Goal: Transaction & Acquisition: Subscribe to service/newsletter

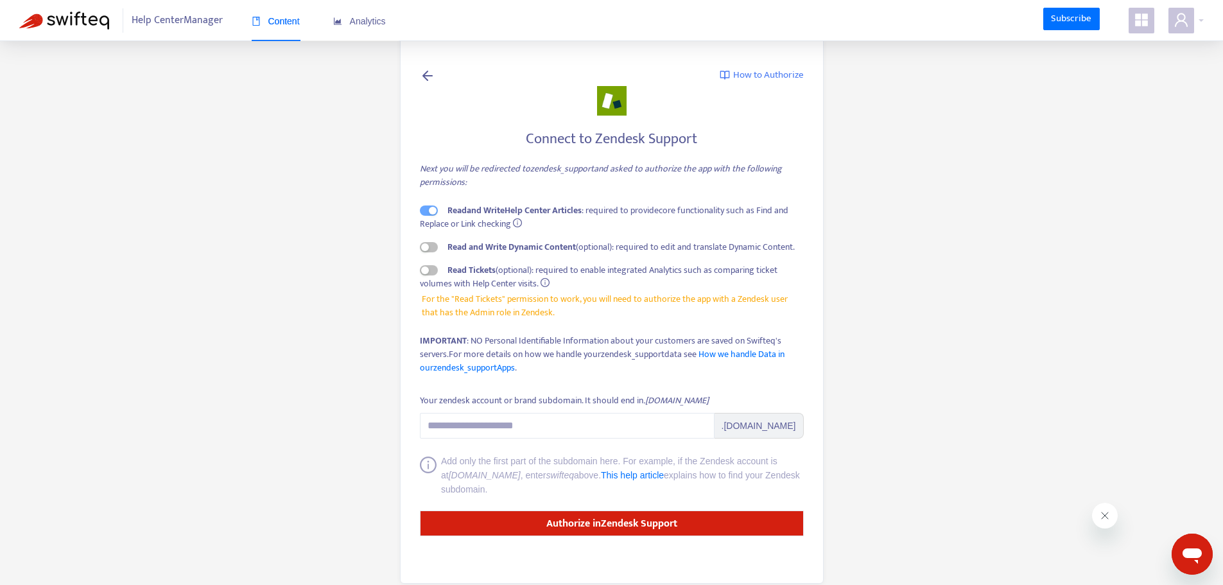
click at [547, 280] on icon "info-circle" at bounding box center [544, 282] width 9 height 9
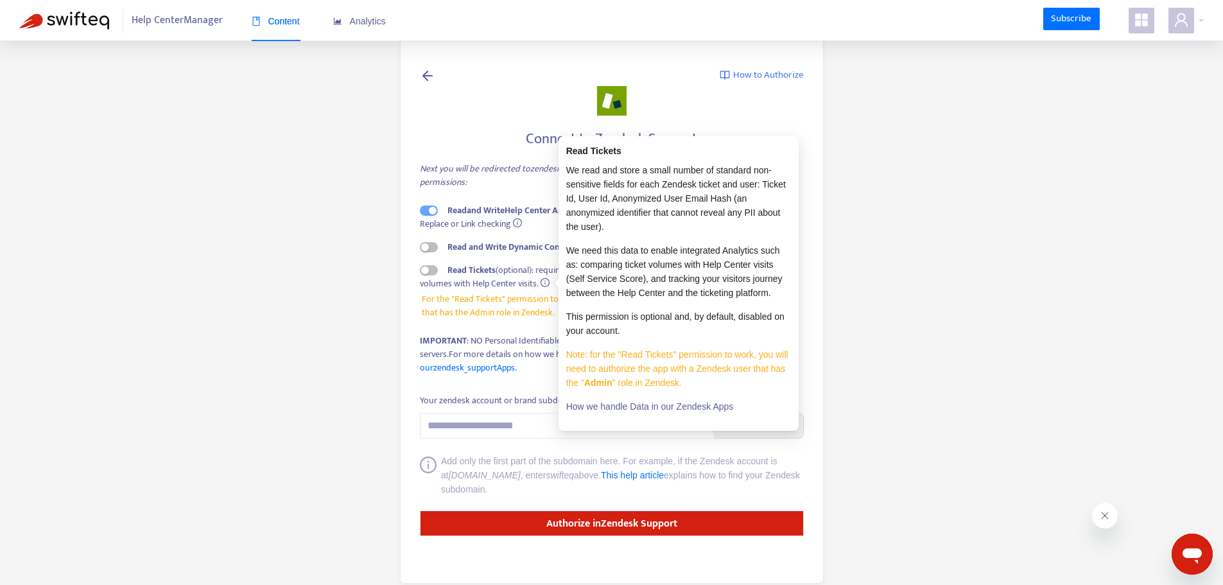
click at [345, 388] on main "How to Authorize Connect to Zendesk Support Next you will be redirected to zend…" at bounding box center [611, 301] width 1223 height 603
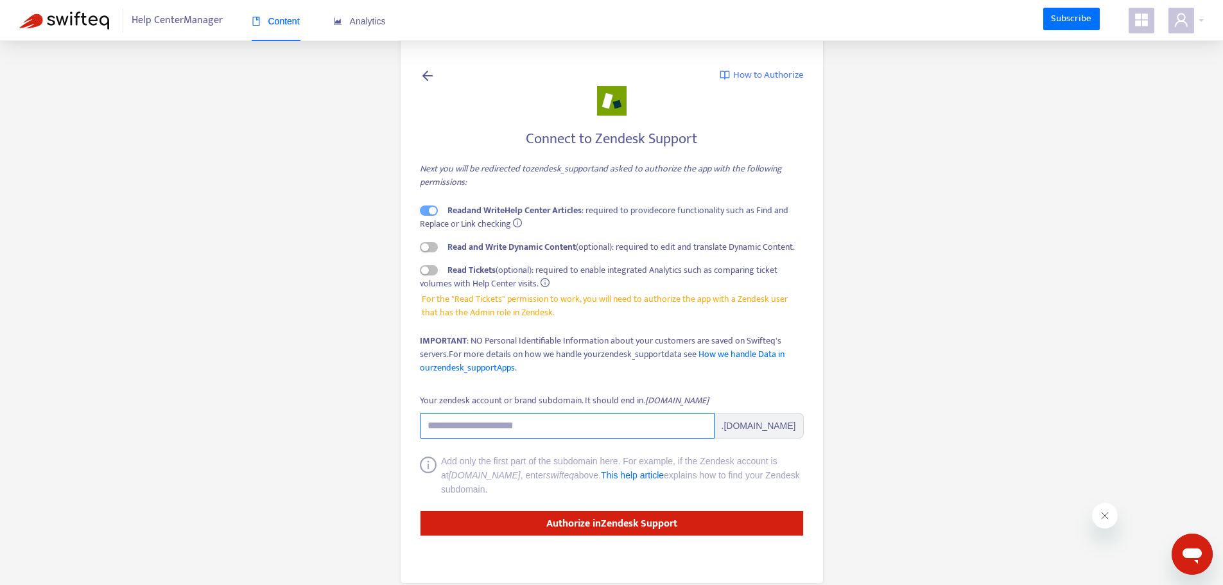
click at [566, 425] on input "Your zendesk account or brand subdomain. It should end in .zendesk.com" at bounding box center [567, 426] width 295 height 26
paste input "**********"
type input "**********"
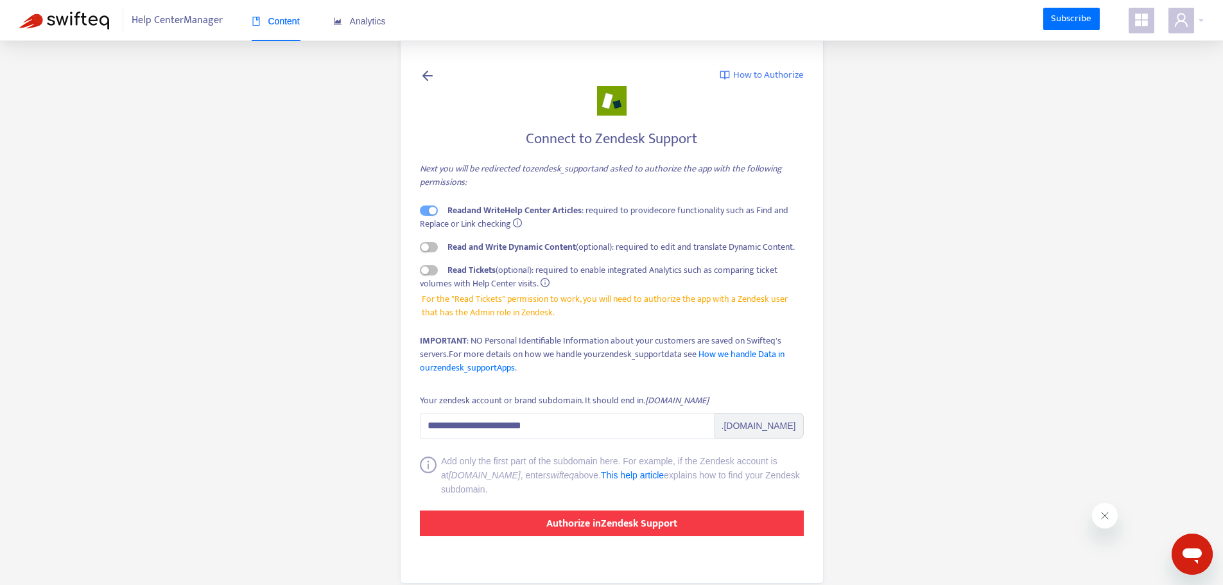
click at [620, 530] on strong "Authorize in Zendesk Support" at bounding box center [611, 523] width 131 height 17
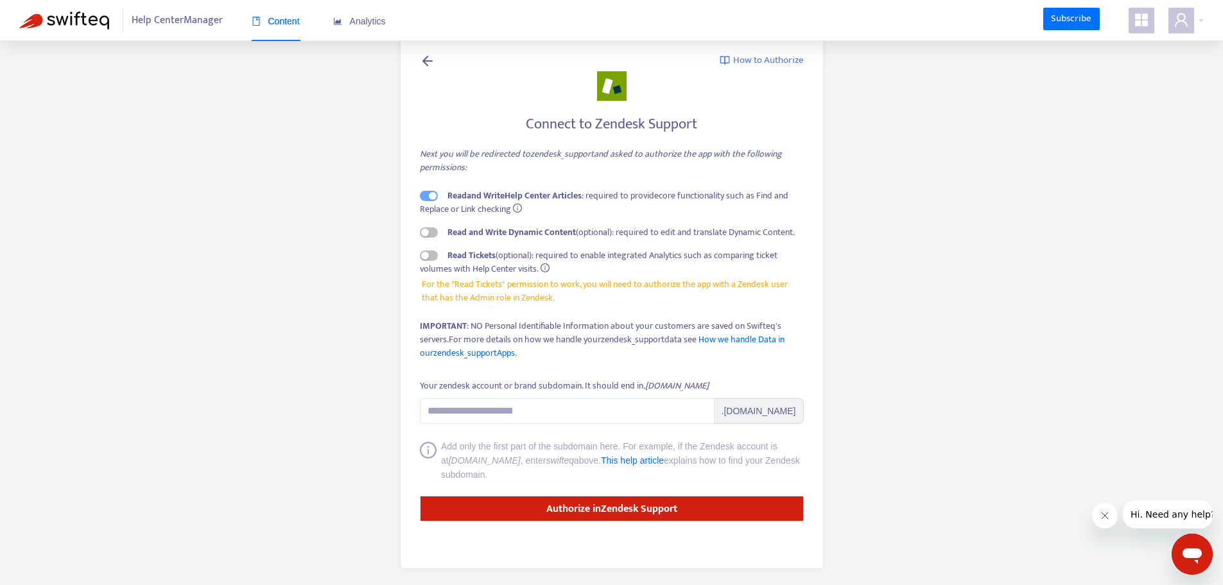
scroll to position [18, 0]
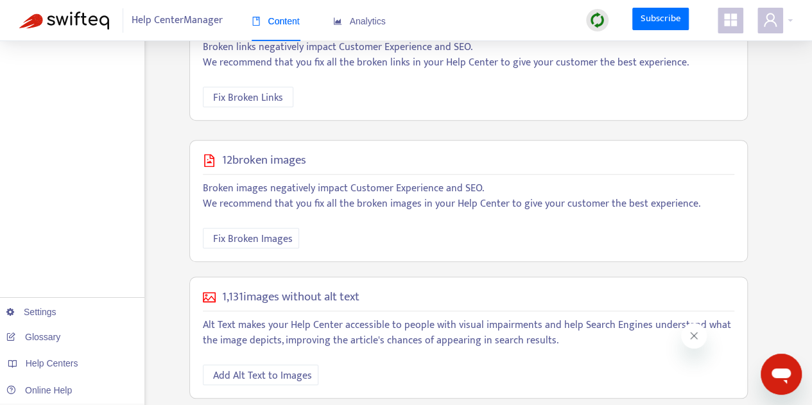
scroll to position [479, 0]
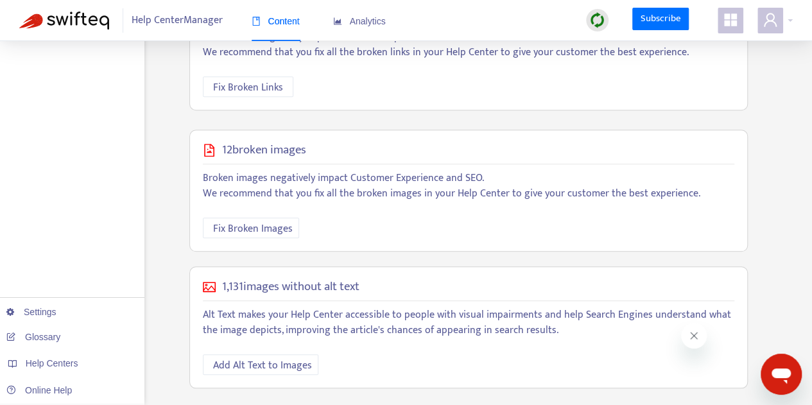
click at [691, 339] on icon "Close message from company" at bounding box center [694, 336] width 10 height 10
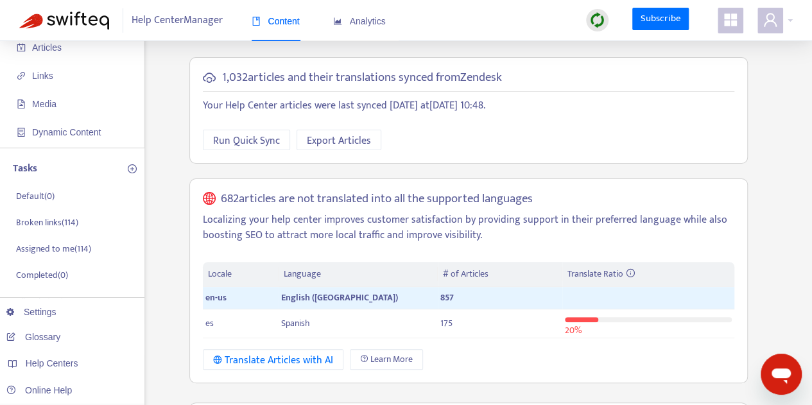
scroll to position [0, 0]
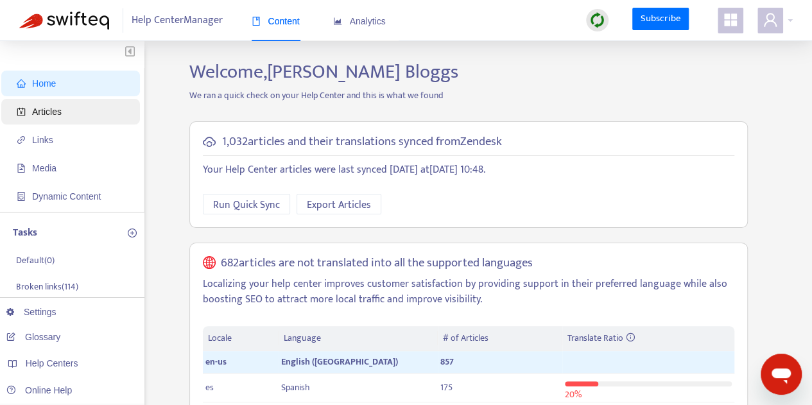
click at [74, 111] on span "Articles" at bounding box center [73, 112] width 113 height 26
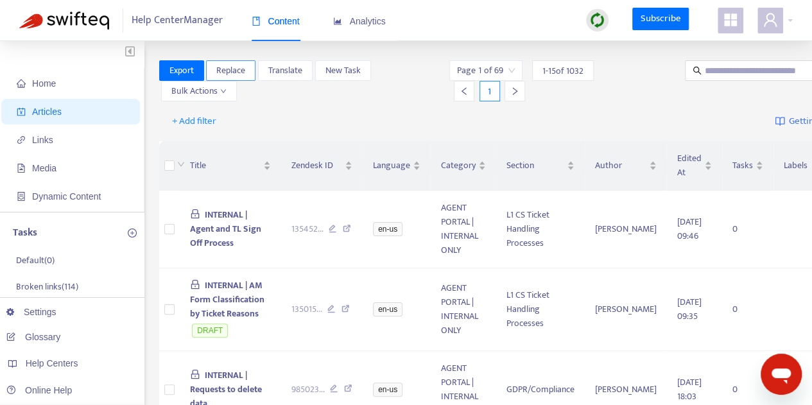
click at [228, 69] on span "Replace" at bounding box center [230, 71] width 29 height 14
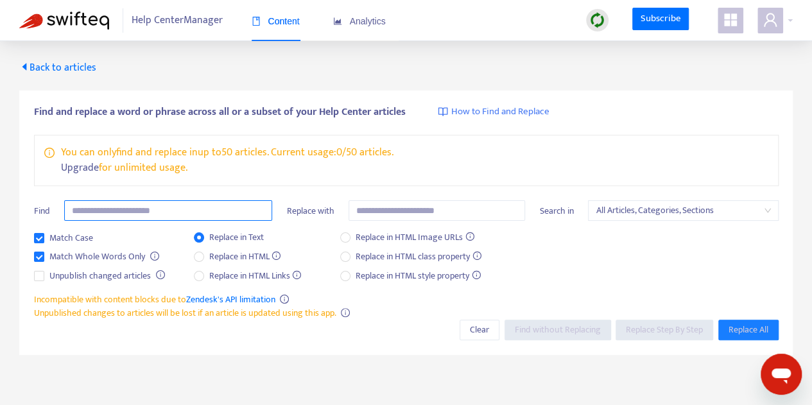
click at [92, 209] on input "text" at bounding box center [168, 210] width 208 height 21
type input "*****"
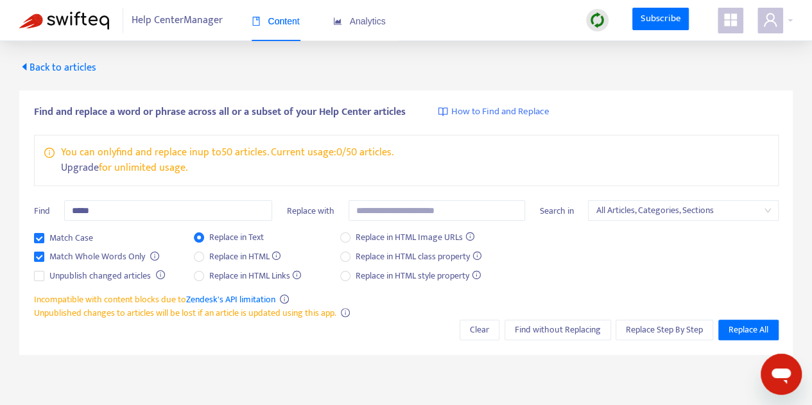
click at [150, 168] on p "Upgrade for unlimited usage." at bounding box center [227, 167] width 332 height 15
click at [76, 166] on link "Upgrade" at bounding box center [80, 167] width 38 height 17
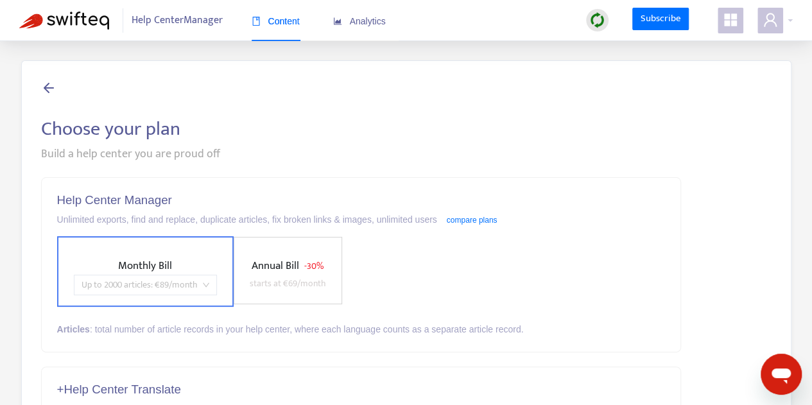
click at [205, 284] on span "Up to 2000 articles : € 89 /month" at bounding box center [146, 284] width 128 height 19
click at [50, 83] on icon at bounding box center [48, 88] width 15 height 16
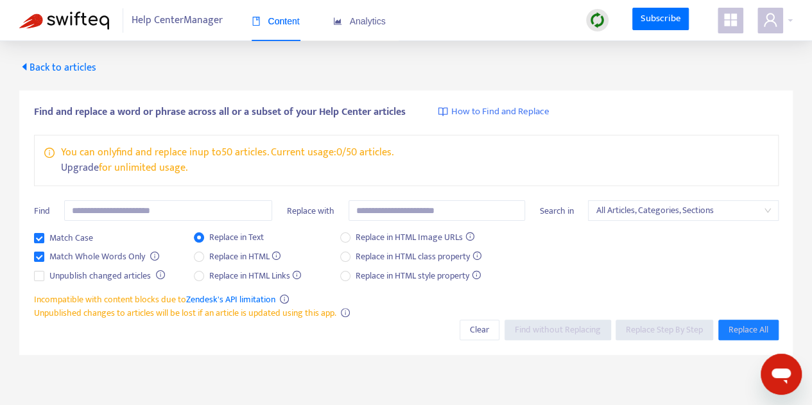
click at [30, 65] on span "Back to articles" at bounding box center [57, 67] width 77 height 17
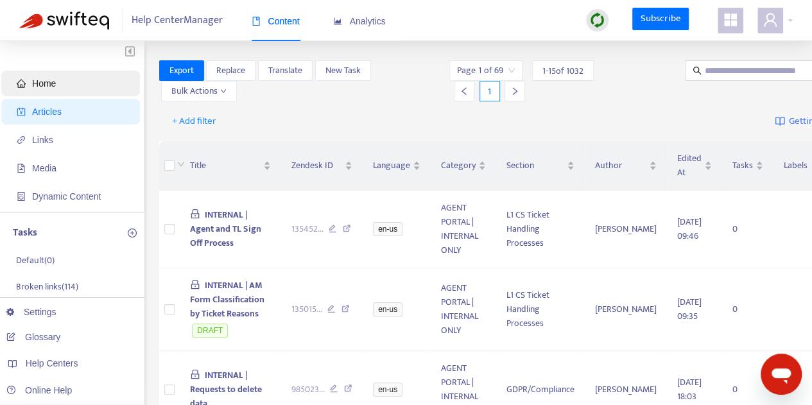
click at [53, 85] on span "Home" at bounding box center [44, 83] width 24 height 10
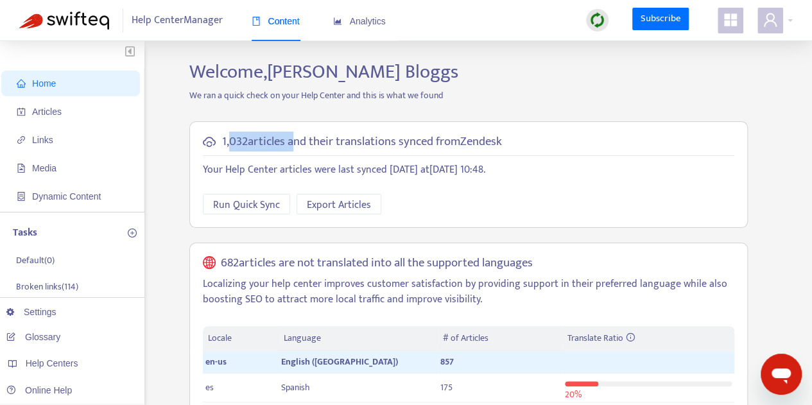
drag, startPoint x: 228, startPoint y: 142, endPoint x: 291, endPoint y: 143, distance: 62.9
click at [291, 143] on h5 "1,032 articles and their translations synced from Zendesk" at bounding box center [362, 142] width 280 height 15
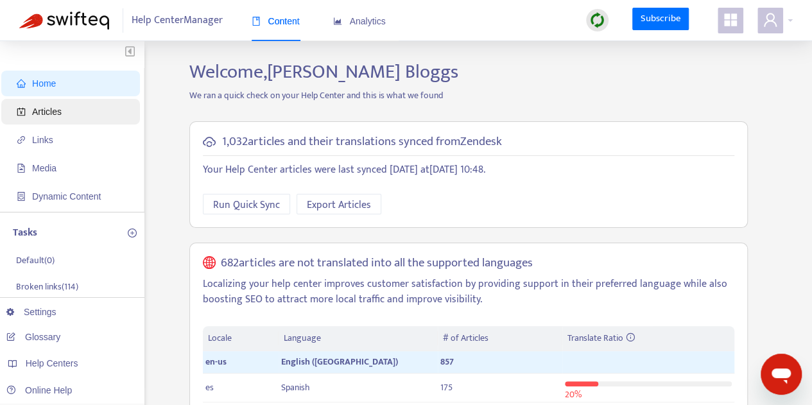
click at [50, 112] on span "Articles" at bounding box center [47, 112] width 30 height 10
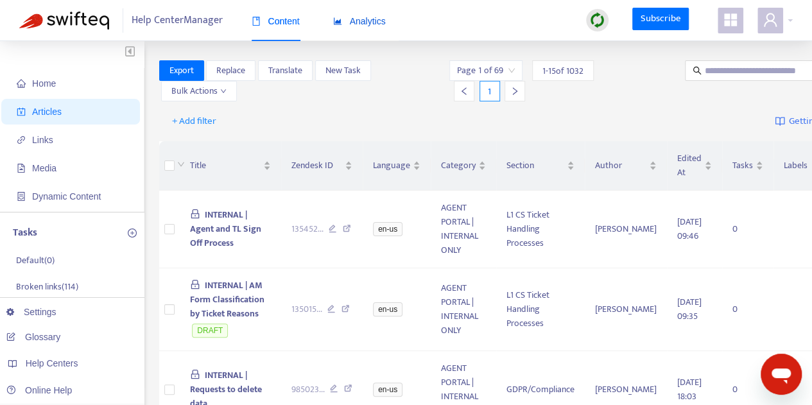
click at [359, 25] on span "Analytics" at bounding box center [359, 21] width 53 height 10
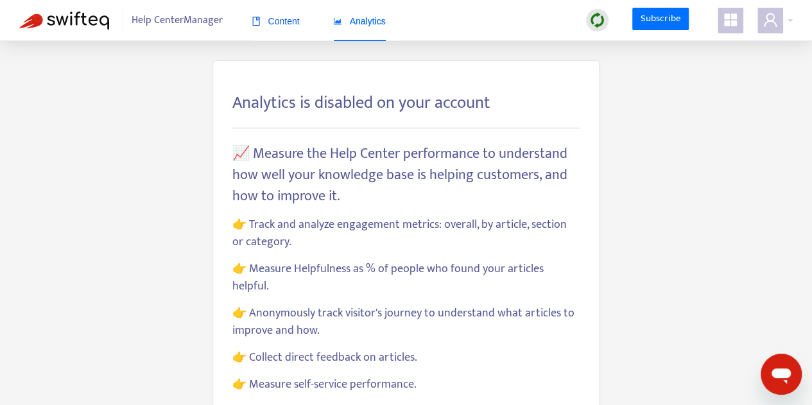
click at [271, 25] on span "Content" at bounding box center [276, 21] width 48 height 10
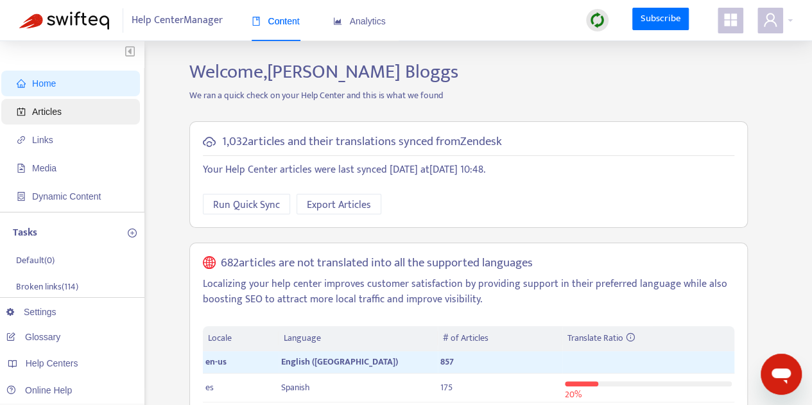
click at [69, 104] on span "Articles" at bounding box center [73, 112] width 113 height 26
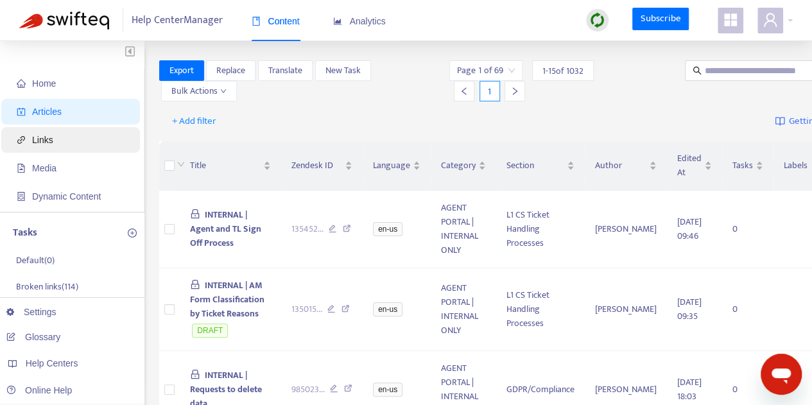
click at [53, 135] on span "Links" at bounding box center [73, 140] width 113 height 26
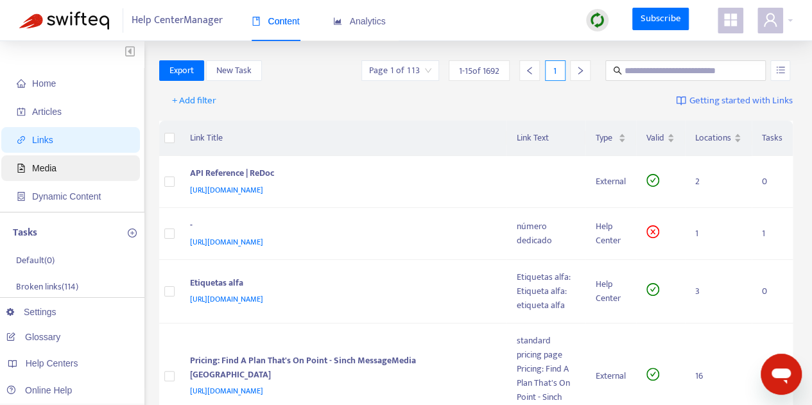
click at [47, 163] on span "Media" at bounding box center [44, 168] width 24 height 10
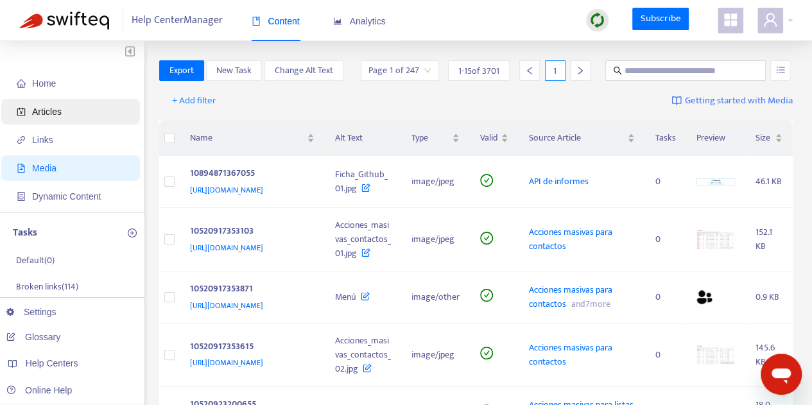
click at [55, 120] on span "Articles" at bounding box center [73, 112] width 113 height 26
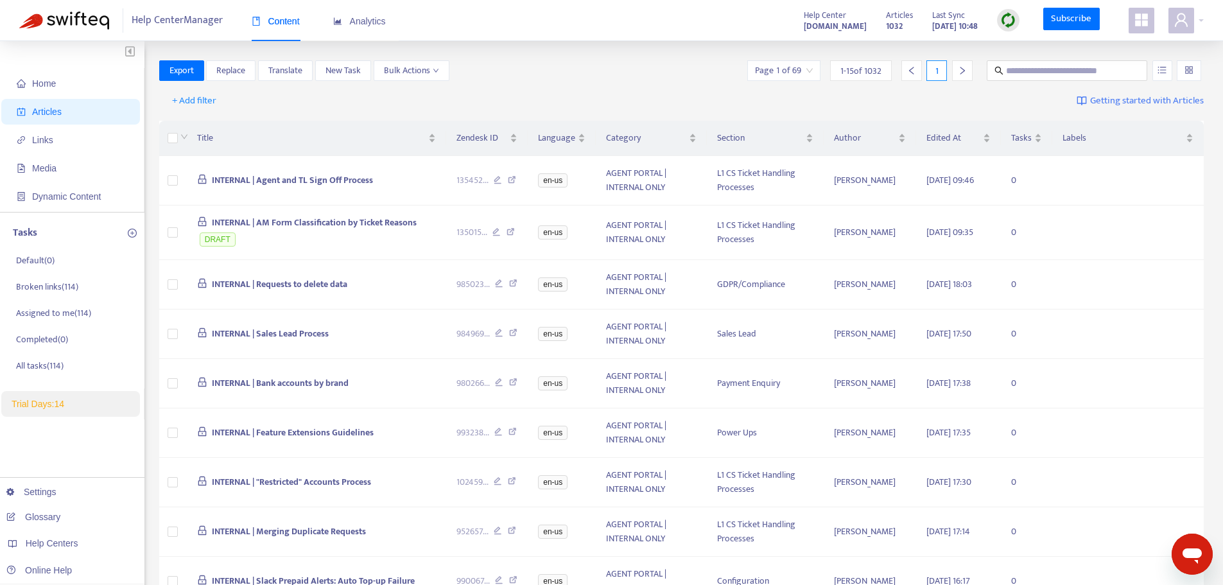
click at [821, 94] on span "Getting started with Articles" at bounding box center [1147, 101] width 114 height 15
click at [202, 22] on span "Help Center Manager" at bounding box center [177, 20] width 91 height 24
click at [804, 21] on strong "[DOMAIN_NAME]" at bounding box center [835, 26] width 63 height 14
click at [632, 83] on div "Export Replace Translate New Task Bulk Actions Page 1 of 69 1 - 15 of 1032 1" at bounding box center [681, 73] width 1045 height 26
click at [821, 21] on div at bounding box center [1185, 21] width 35 height 26
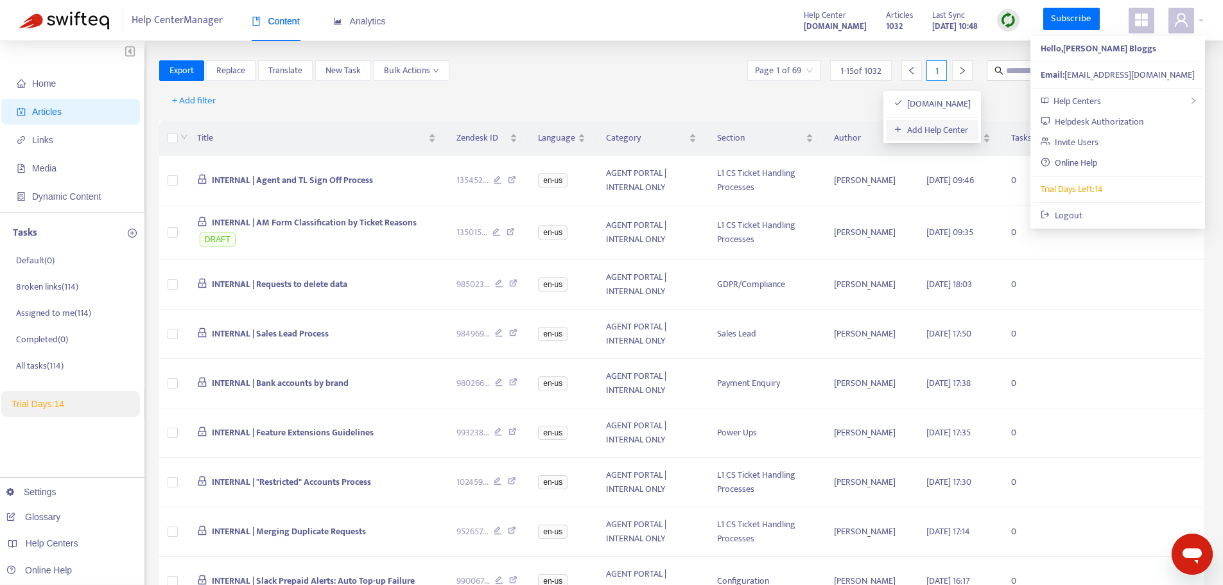
click at [821, 125] on link "Add Help Center" at bounding box center [930, 130] width 75 height 15
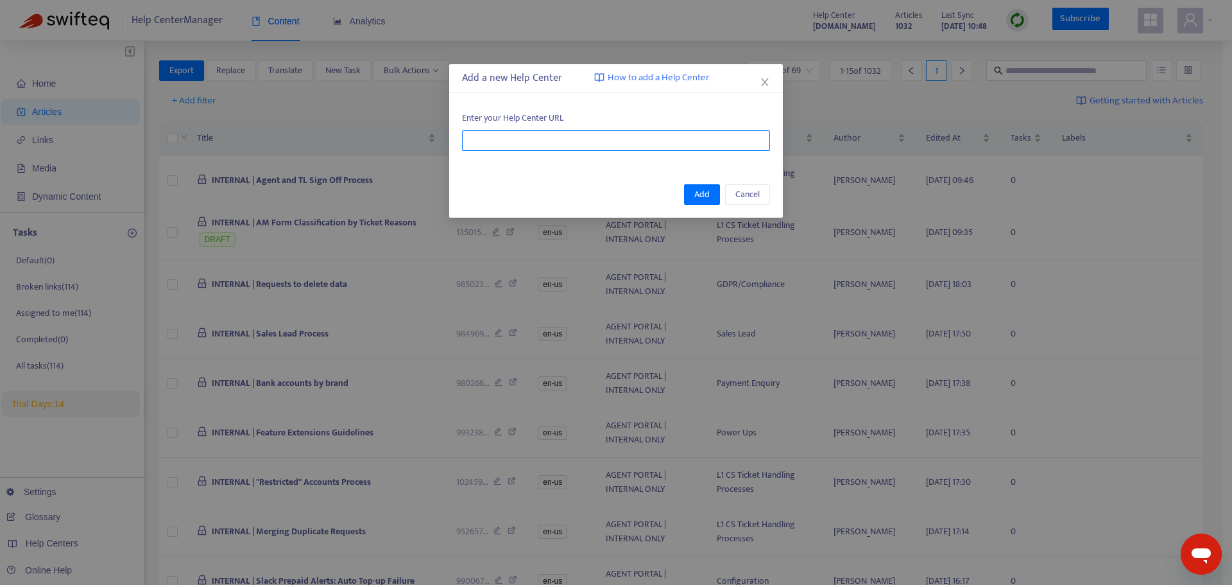
click at [507, 148] on input "text" at bounding box center [616, 140] width 308 height 21
paste input "**********"
type input "**********"
click at [710, 189] on button "Add" at bounding box center [702, 194] width 36 height 21
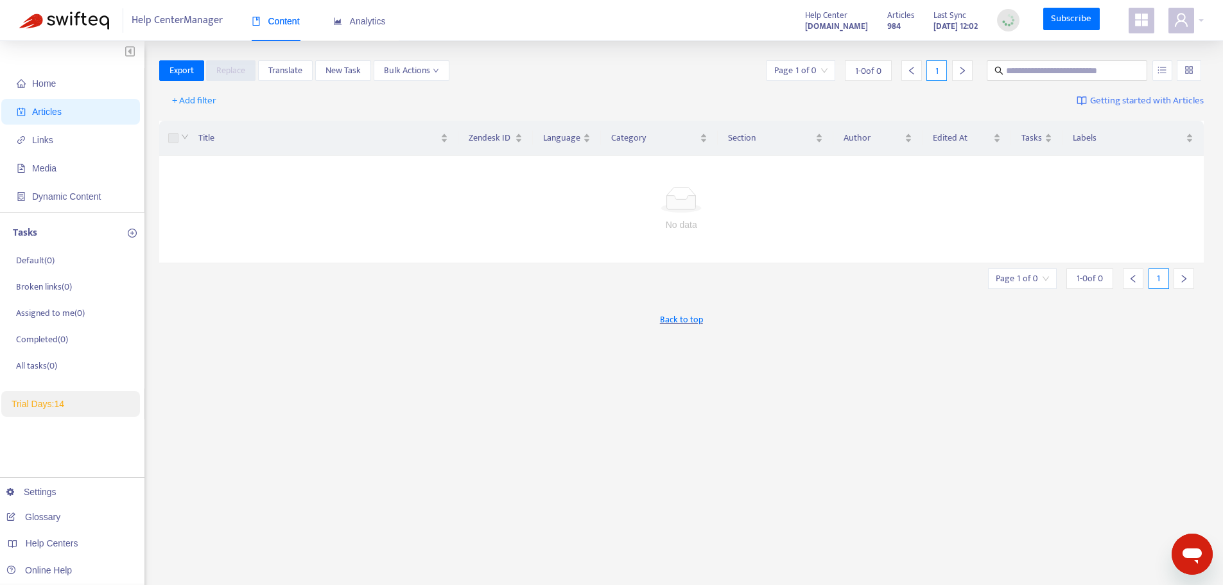
click at [664, 90] on div "+ Add filter Getting started with Articles" at bounding box center [681, 101] width 1045 height 30
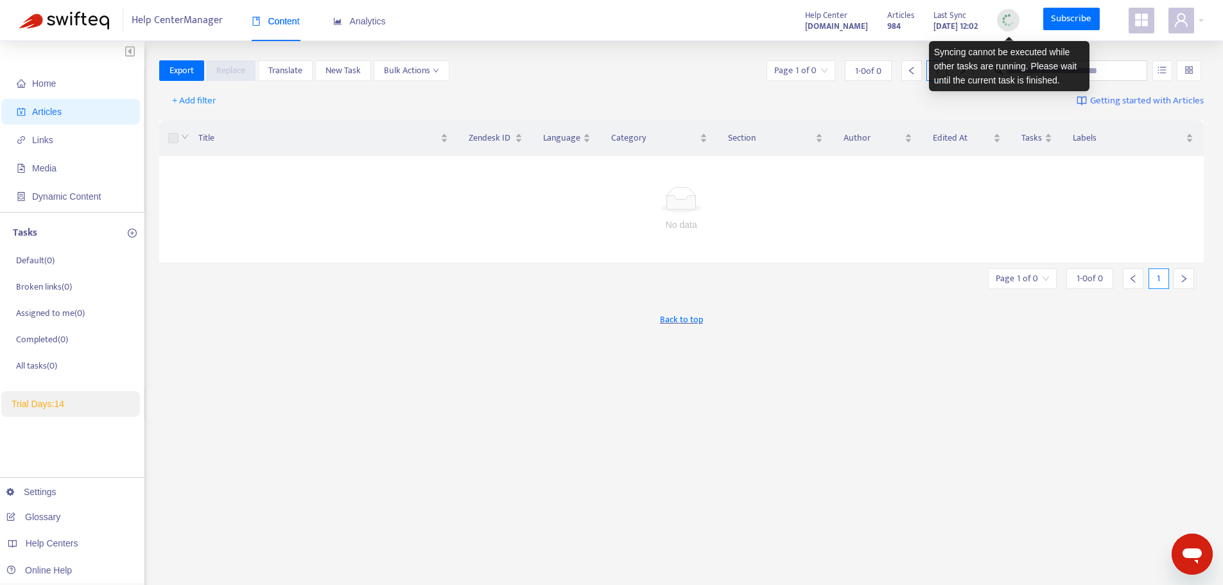
click at [821, 19] on img at bounding box center [1008, 20] width 16 height 16
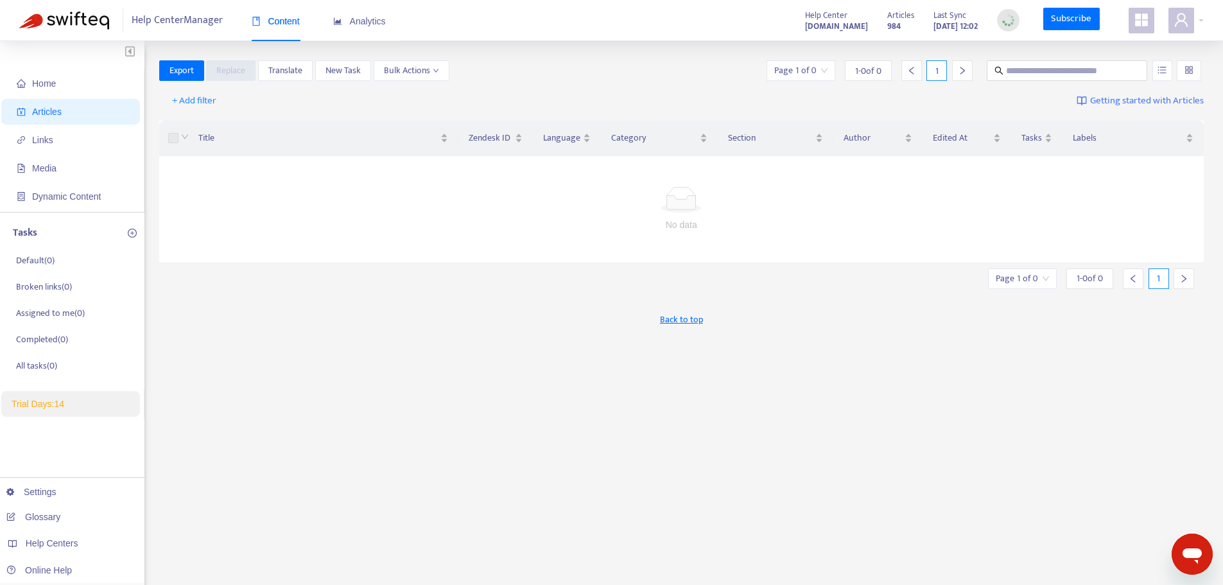
click at [609, 83] on div "Export Replace Translate New Task Bulk Actions Page 1 of 0 1 - 0 of 0 1" at bounding box center [681, 73] width 1045 height 26
click at [598, 94] on div "+ Add filter Getting started with Articles" at bounding box center [681, 101] width 1045 height 30
click at [821, 28] on link "Subscribe" at bounding box center [1071, 19] width 56 height 23
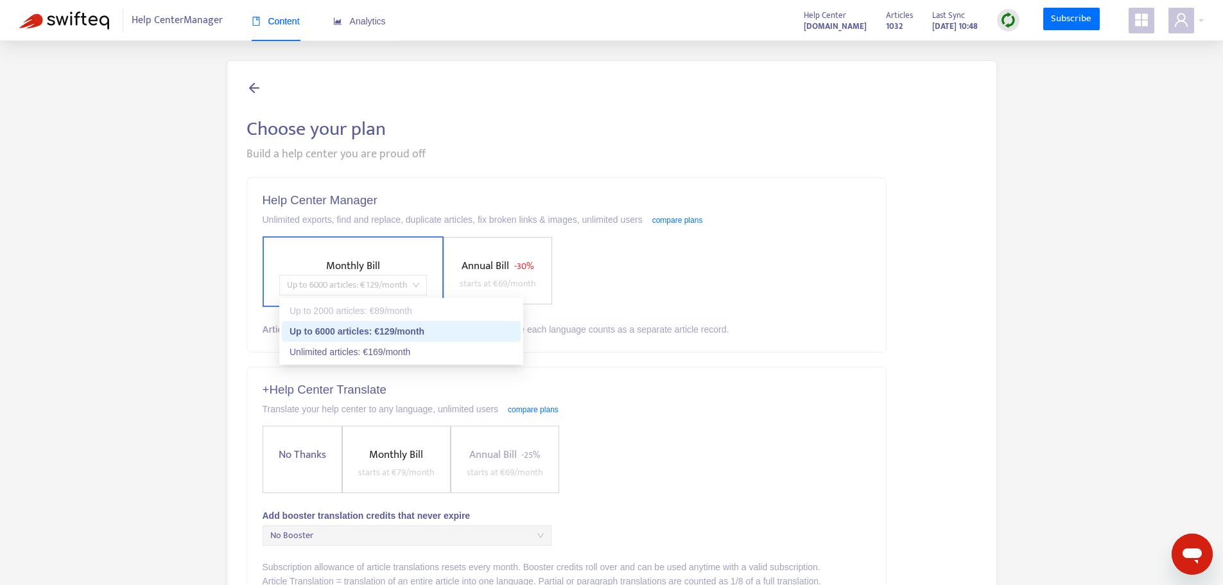
click at [322, 289] on span "Up to 6000 articles : € 129 /month" at bounding box center [353, 284] width 132 height 19
click at [230, 289] on div "Choose your plan Build a help center you are proud off Help Center Manager Unli…" at bounding box center [612, 488] width 770 height 857
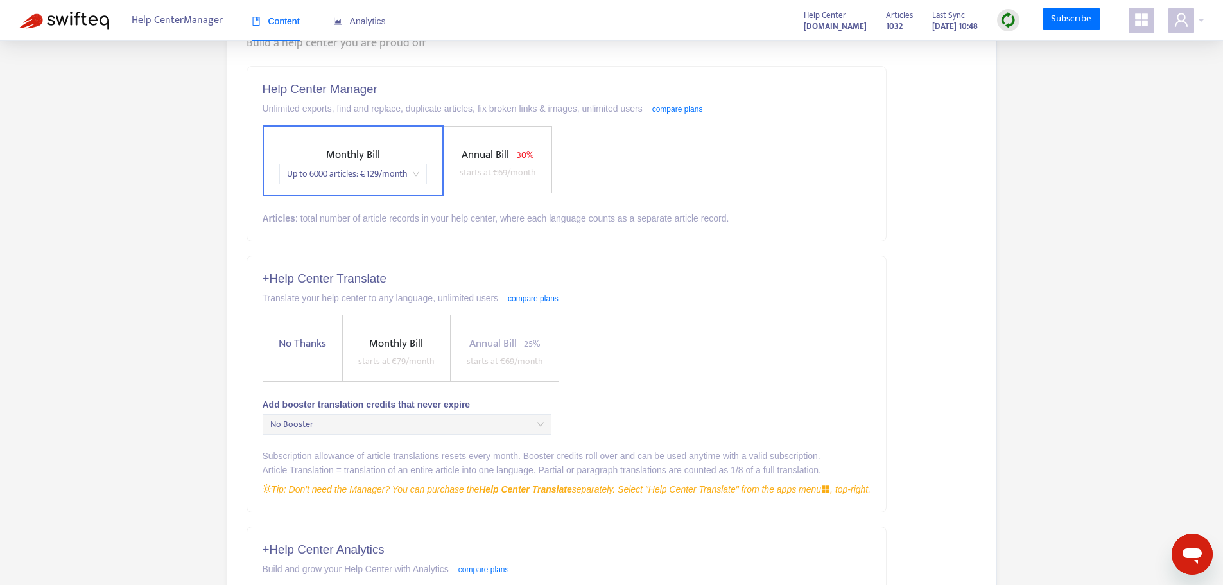
scroll to position [140, 0]
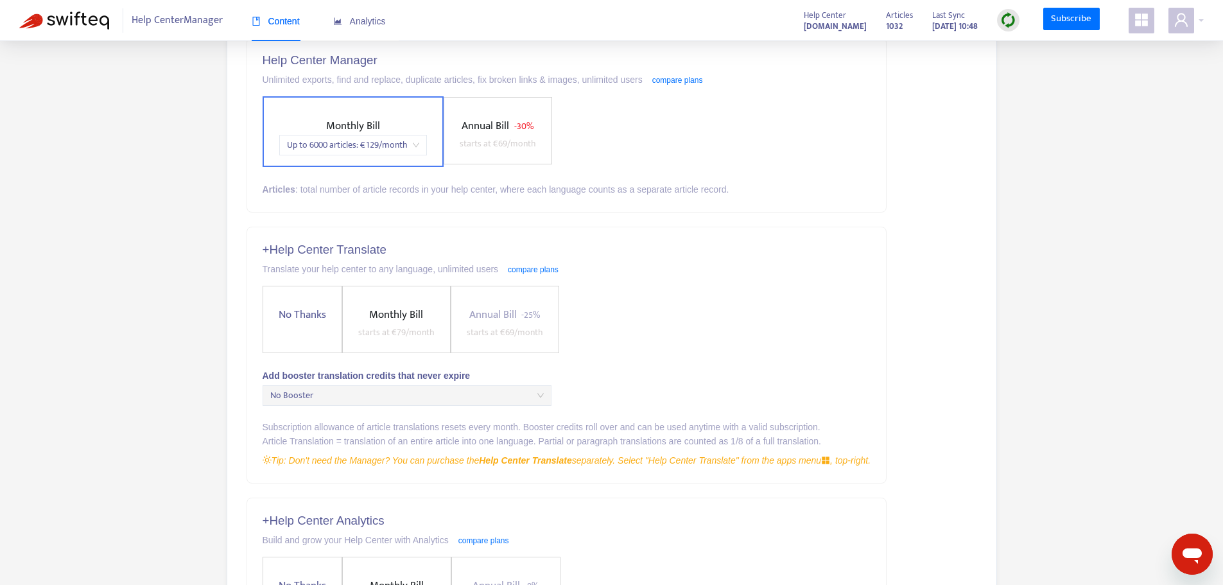
click at [148, 286] on div "Choose your plan Build a help center you are proud off Help Center Manager Unli…" at bounding box center [611, 348] width 1184 height 857
click at [301, 329] on label "No Thanks" at bounding box center [302, 319] width 80 height 67
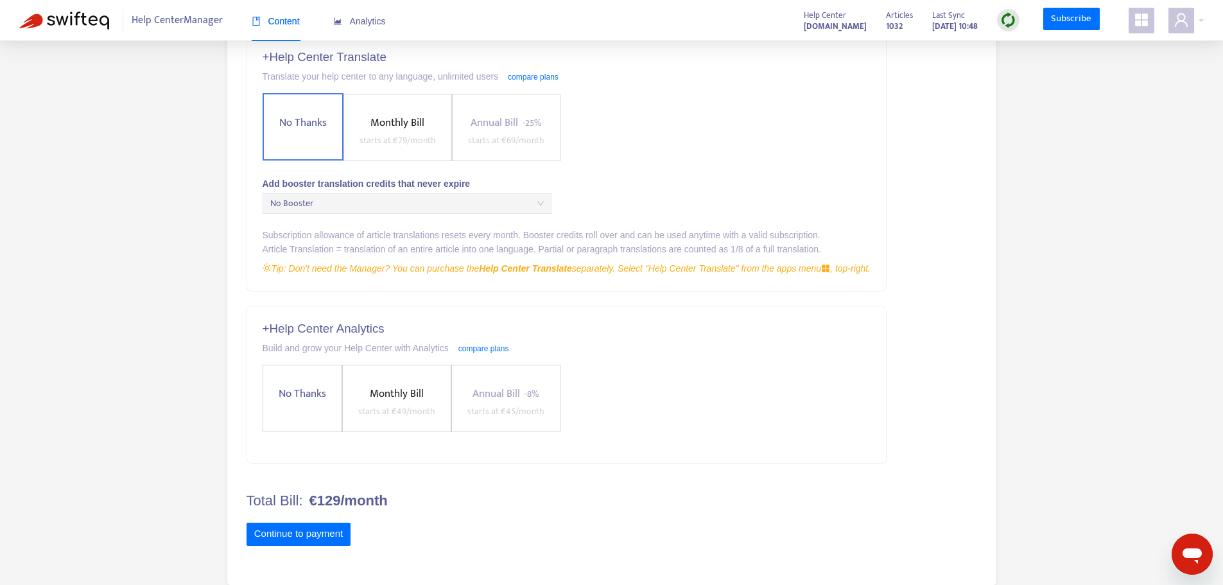
scroll to position [333, 0]
click at [302, 388] on span "No Thanks" at bounding box center [302, 392] width 58 height 17
click at [316, 540] on button "Continue to payment" at bounding box center [298, 533] width 105 height 23
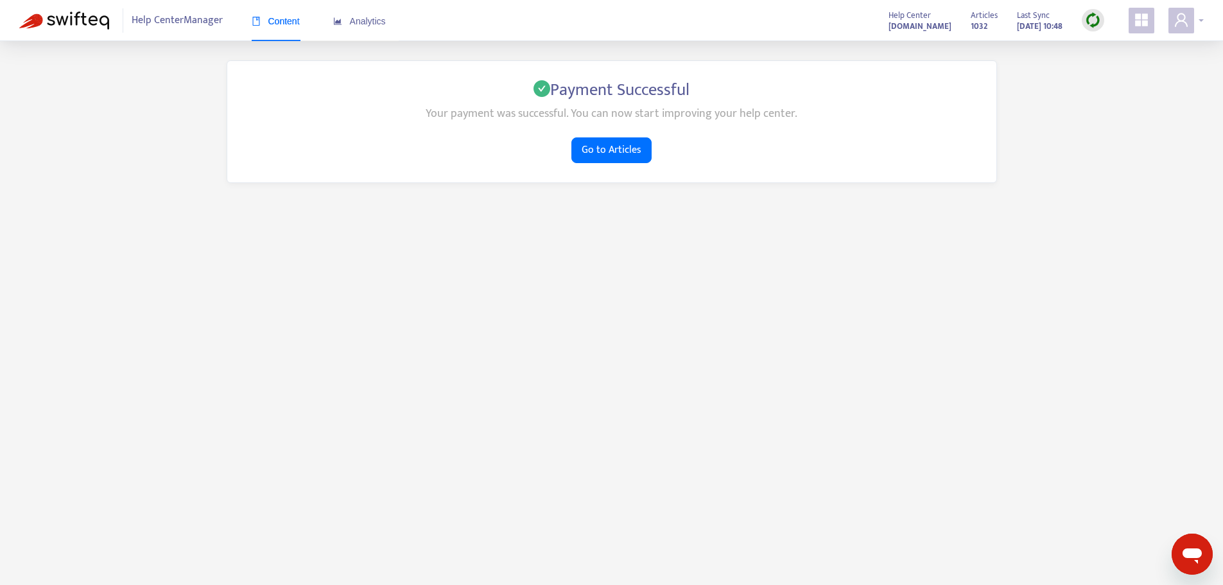
click at [1199, 24] on div at bounding box center [1185, 21] width 35 height 26
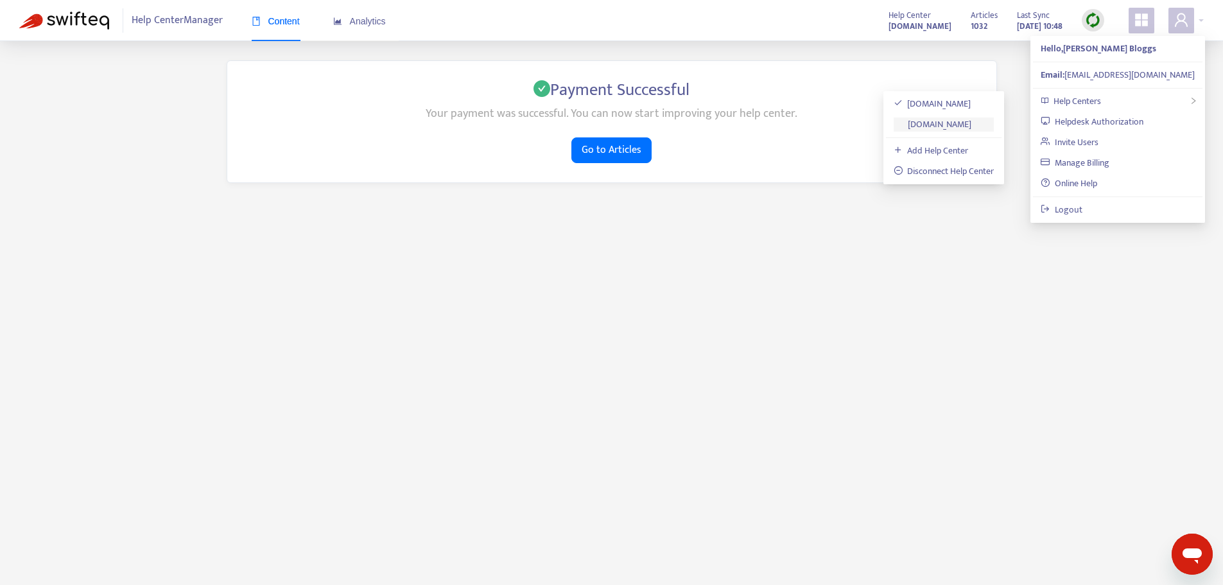
click at [955, 123] on link "[DOMAIN_NAME]" at bounding box center [932, 124] width 78 height 15
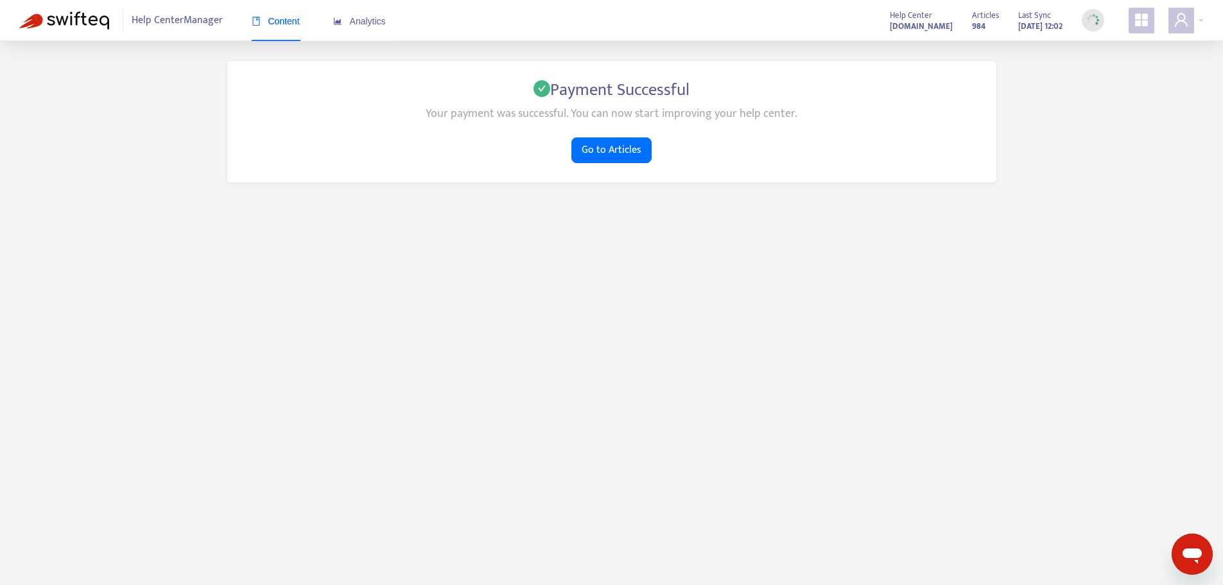
click at [272, 18] on span "Content" at bounding box center [276, 21] width 48 height 10
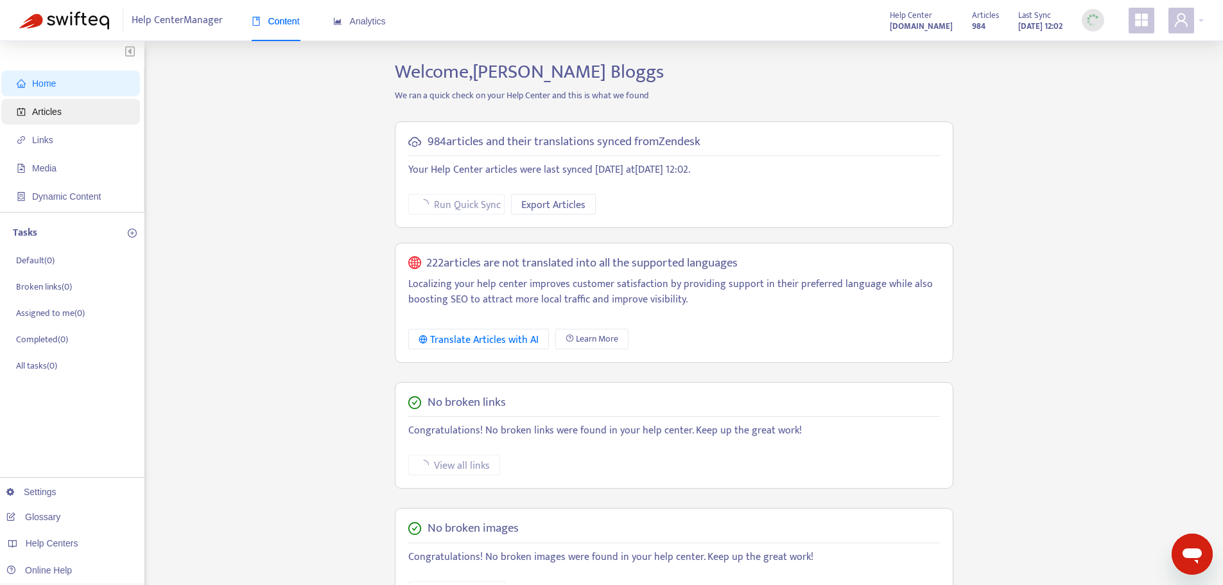
click at [66, 119] on span "Articles" at bounding box center [73, 112] width 113 height 26
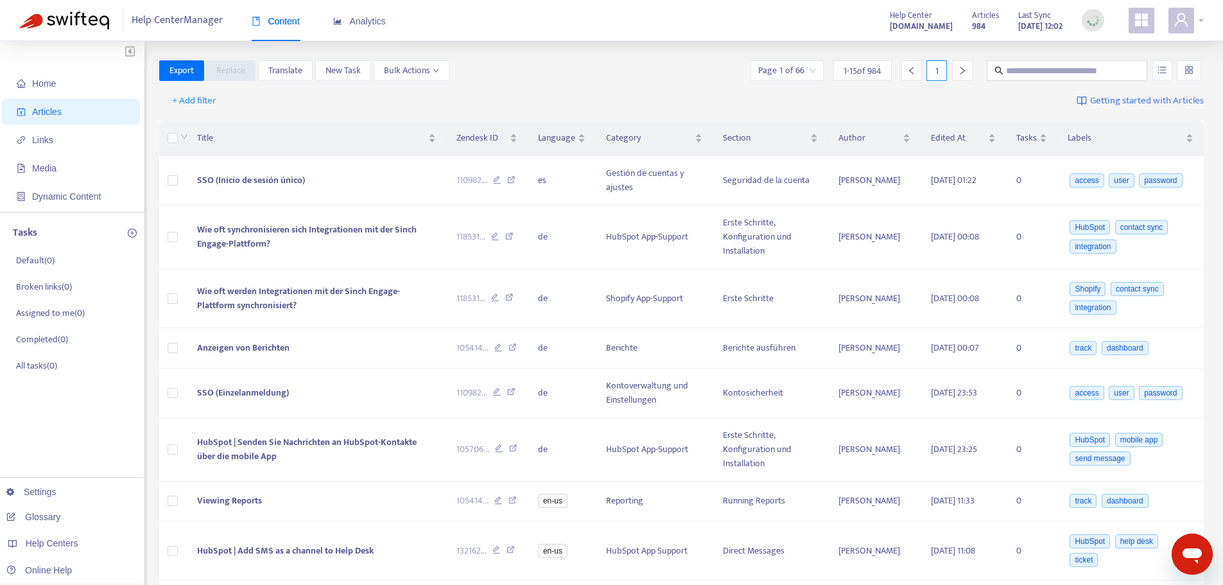
click at [1200, 21] on div at bounding box center [1185, 21] width 35 height 26
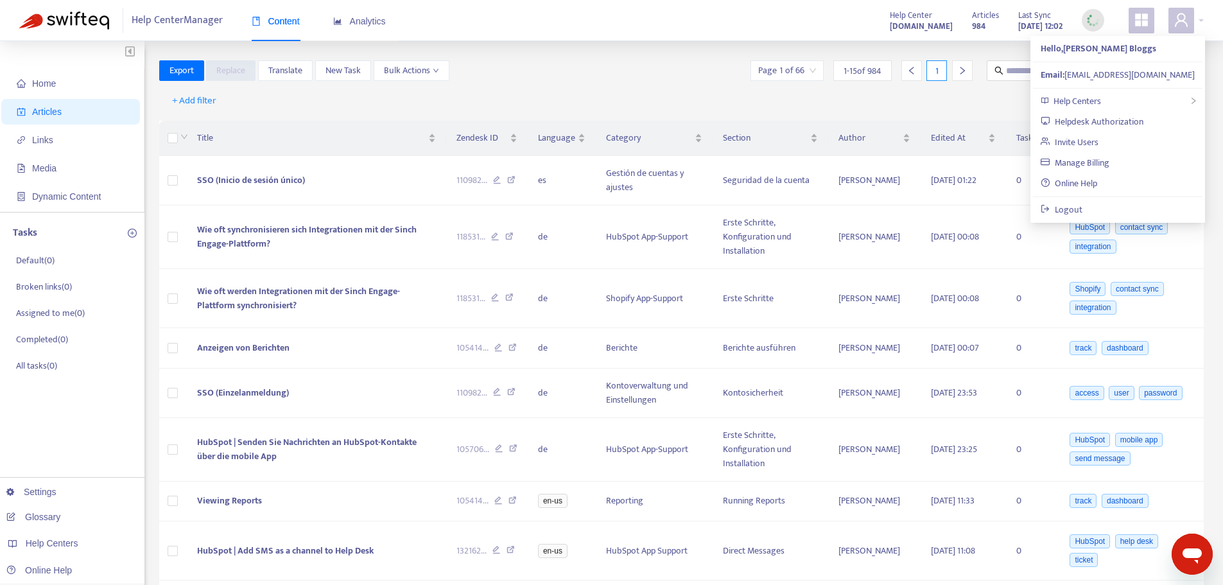
click at [591, 69] on div "Export Replace Translate New Task Bulk Actions Page 1 of 66 1 - 15 of 984 1" at bounding box center [681, 70] width 1045 height 21
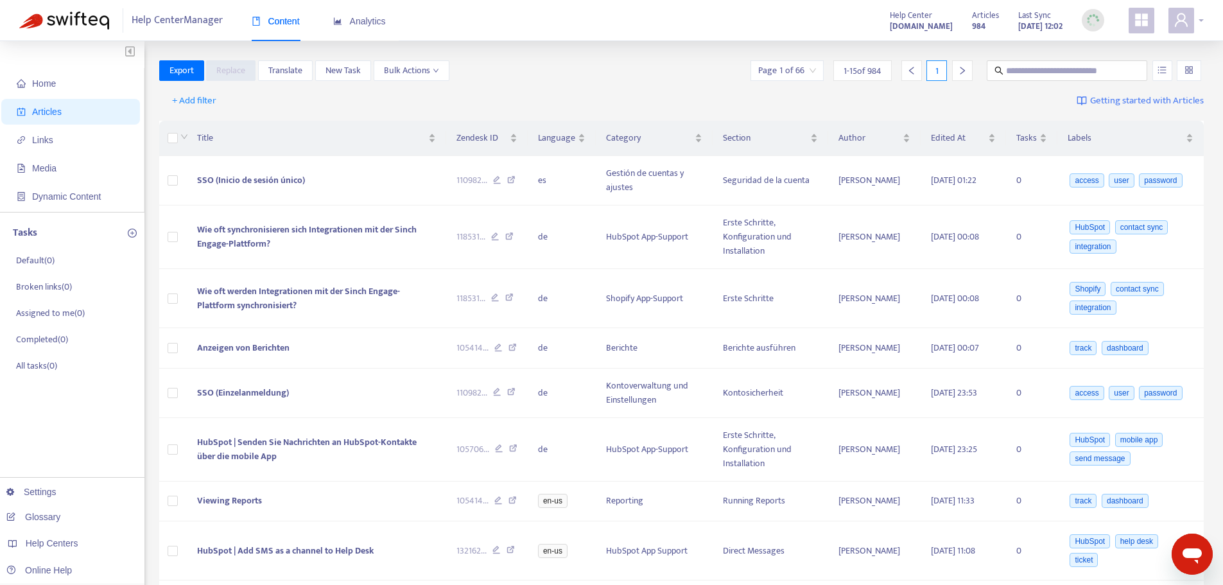
click at [1196, 21] on div at bounding box center [1185, 21] width 35 height 26
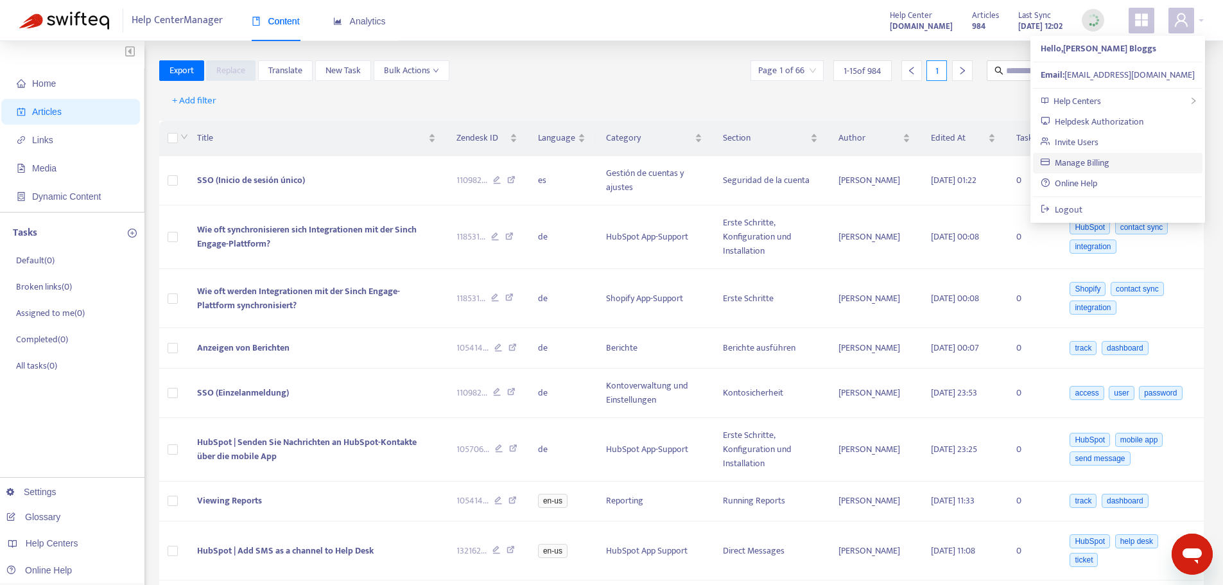
click at [1089, 159] on link "Manage Billing" at bounding box center [1074, 162] width 69 height 15
